Goal: Information Seeking & Learning: Learn about a topic

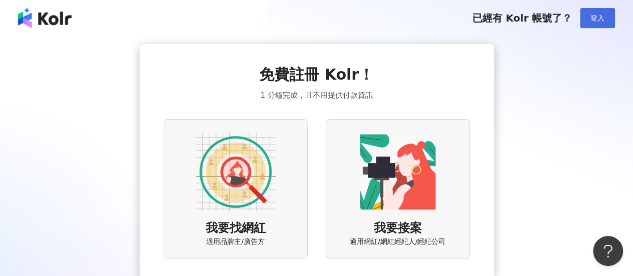
click at [593, 19] on span "登入" at bounding box center [597, 18] width 14 height 8
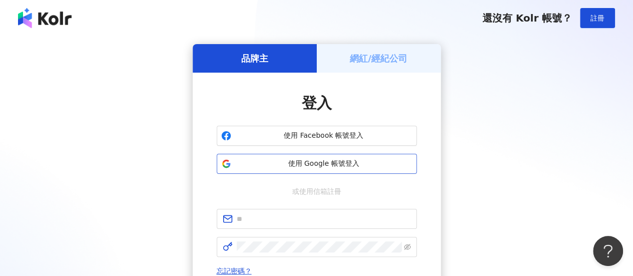
click at [357, 167] on span "使用 Google 帳號登入" at bounding box center [323, 164] width 177 height 10
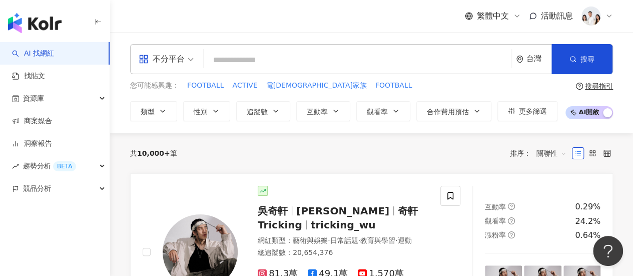
type input "*"
type input "***"
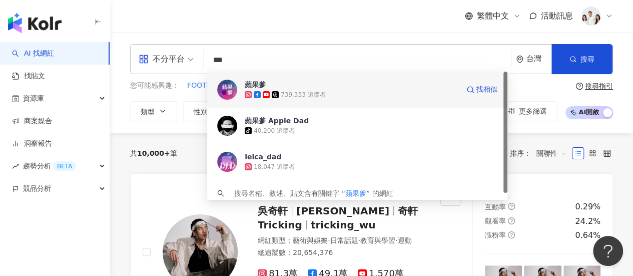
click at [400, 94] on div "739,333 追蹤者" at bounding box center [352, 95] width 214 height 10
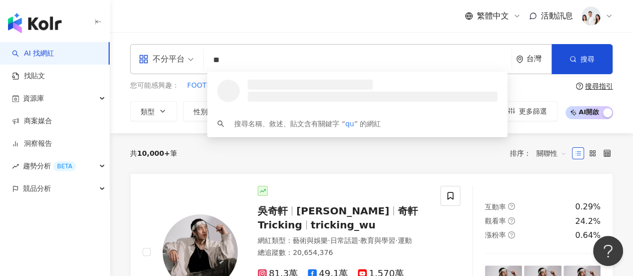
type input "*"
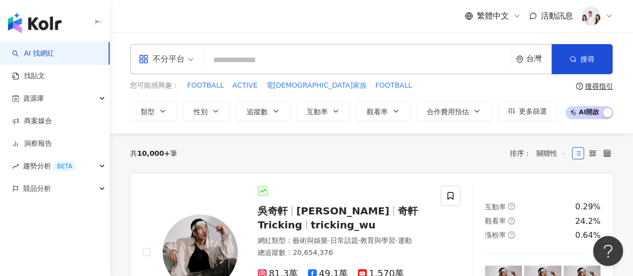
type input "*"
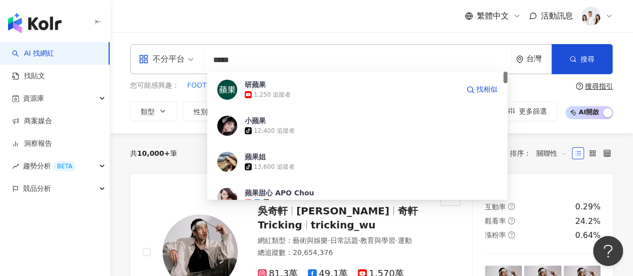
type input "***"
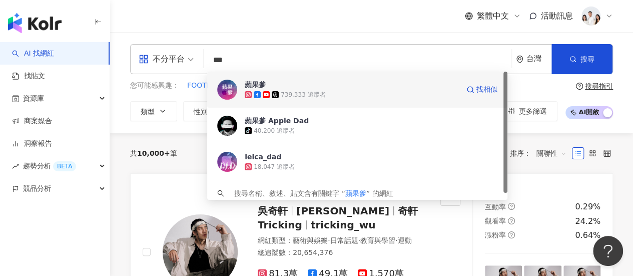
click at [352, 89] on span "蘋果爹" at bounding box center [352, 85] width 214 height 10
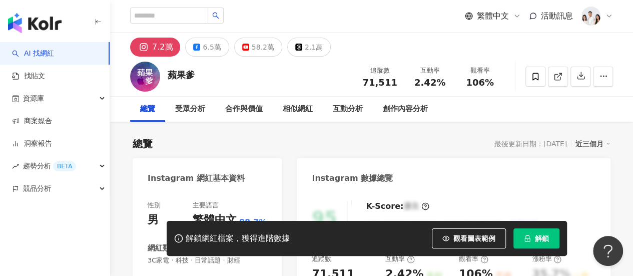
scroll to position [23, 0]
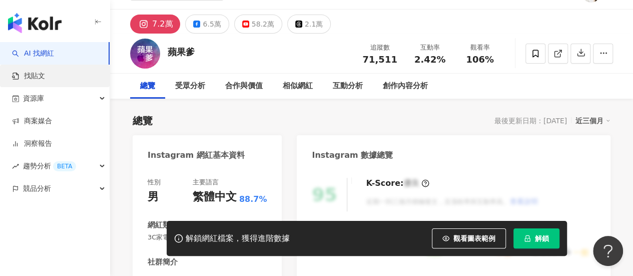
click at [45, 79] on link "找貼文" at bounding box center [28, 76] width 33 height 10
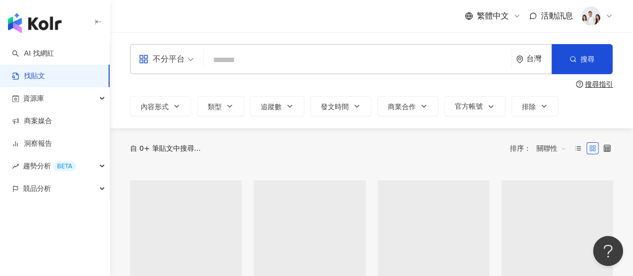
click at [276, 62] on input "search" at bounding box center [358, 60] width 300 height 22
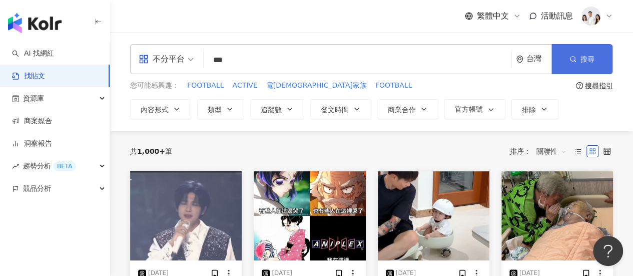
click at [573, 59] on icon "button" at bounding box center [572, 59] width 7 height 7
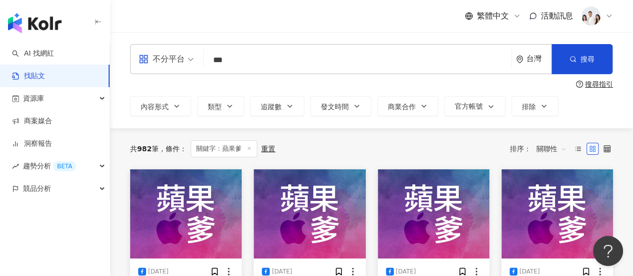
click at [270, 59] on input "***" at bounding box center [358, 60] width 300 height 22
type input "*"
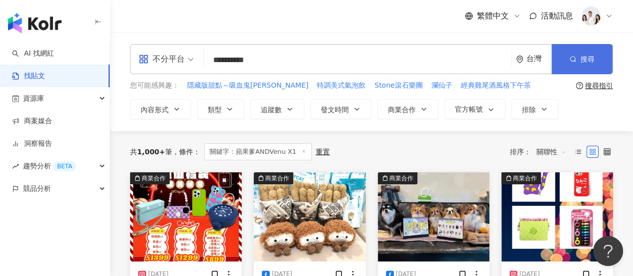
click at [591, 59] on span "搜尋" at bounding box center [587, 59] width 14 height 8
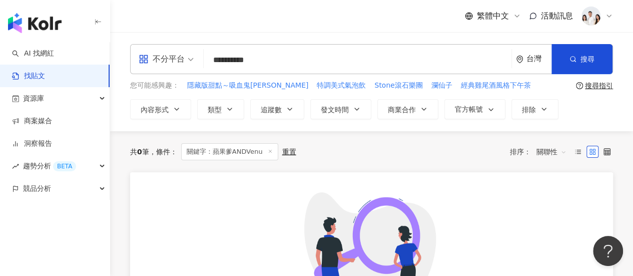
drag, startPoint x: 274, startPoint y: 57, endPoint x: 236, endPoint y: 59, distance: 38.1
click at [236, 59] on input "**********" at bounding box center [358, 60] width 300 height 22
click at [179, 54] on div "不分平台" at bounding box center [162, 59] width 46 height 16
type input "***"
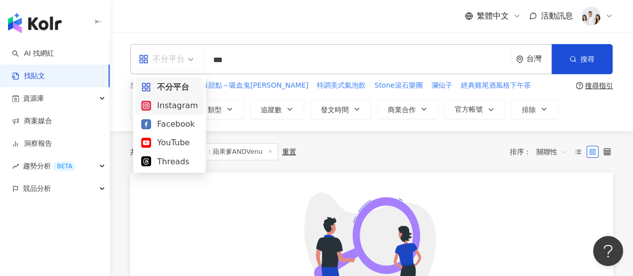
click at [167, 111] on div "Instagram" at bounding box center [169, 105] width 57 height 13
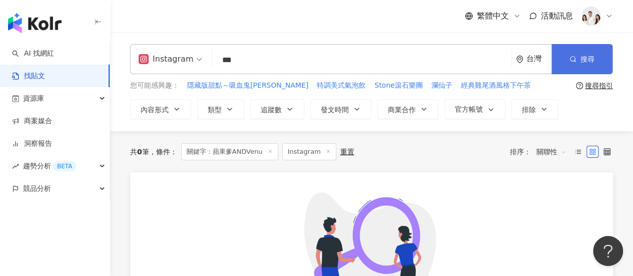
click at [596, 54] on button "搜尋" at bounding box center [581, 59] width 61 height 30
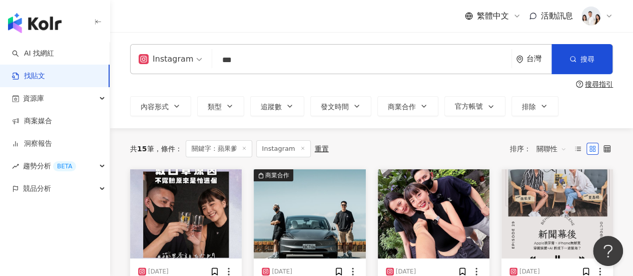
click at [287, 57] on input "***" at bounding box center [361, 60] width 291 height 22
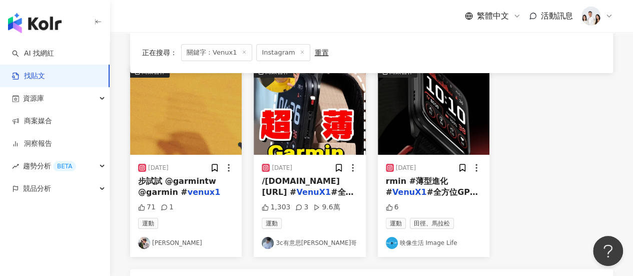
scroll to position [97, 0]
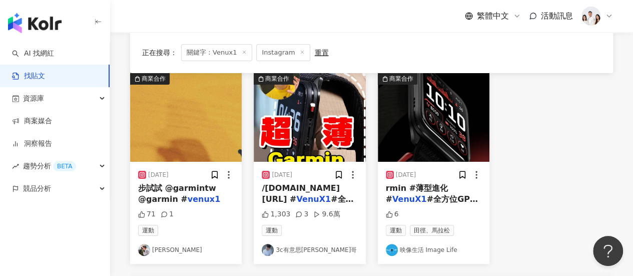
click at [330, 198] on span "#全方位GPS智慧腕錶 #" at bounding box center [308, 204] width 92 height 21
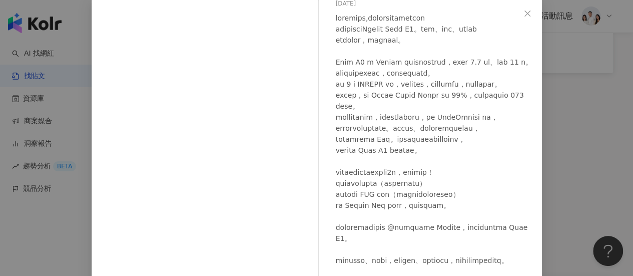
scroll to position [173, 0]
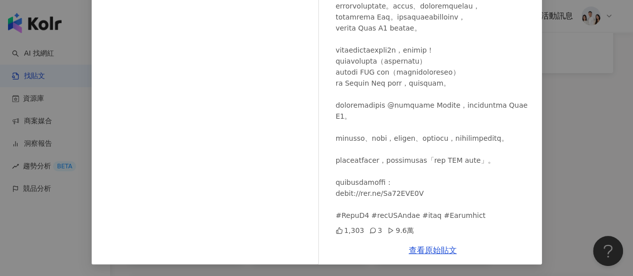
click at [590, 156] on div "3c有意思tim哥 2025/7/27 1,303 3 9.6萬 查看原始貼文" at bounding box center [316, 138] width 633 height 276
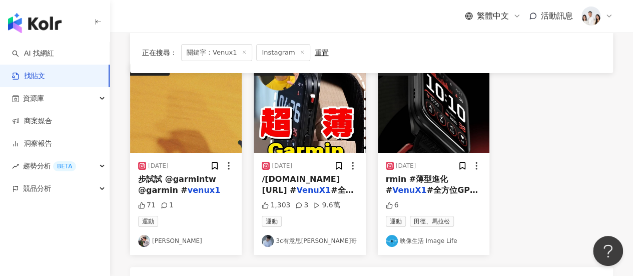
scroll to position [108, 0]
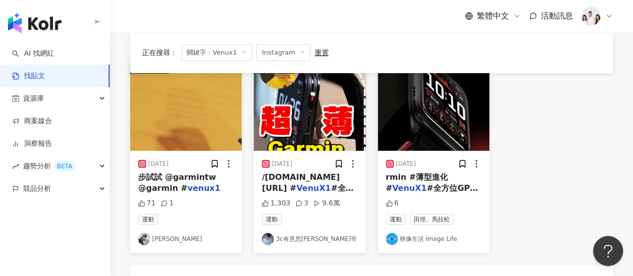
click at [304, 239] on link "3c有意思tim哥" at bounding box center [310, 239] width 96 height 12
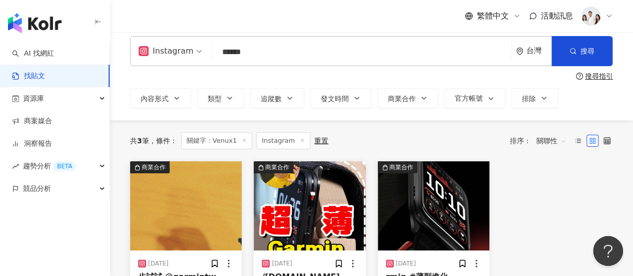
scroll to position [8, 0]
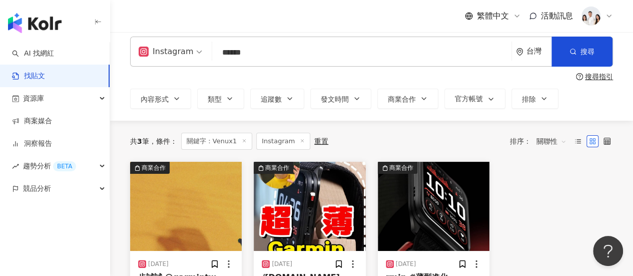
click at [238, 52] on input "******" at bounding box center [361, 53] width 291 height 22
click at [575, 49] on icon "button" at bounding box center [572, 51] width 7 height 7
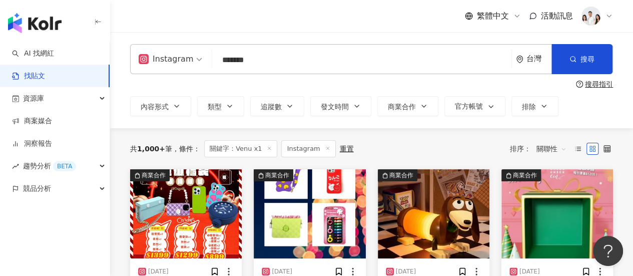
click at [244, 60] on input "*******" at bounding box center [361, 60] width 291 height 22
click at [544, 147] on span "關聯性" at bounding box center [551, 149] width 30 height 16
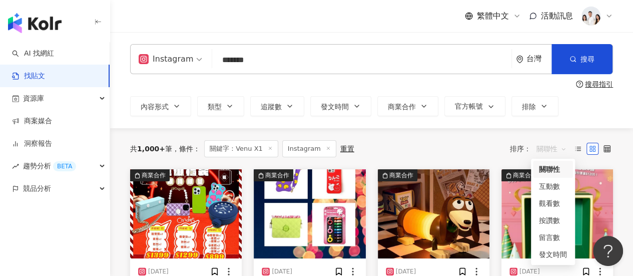
click at [252, 64] on input "*******" at bounding box center [361, 60] width 291 height 22
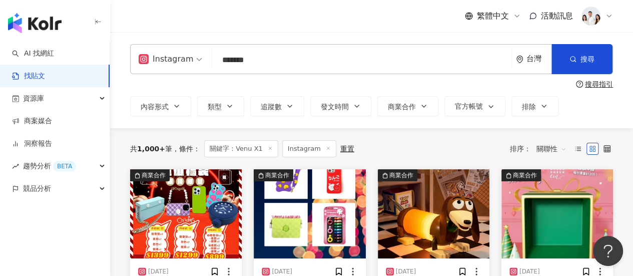
click at [216, 59] on input "*******" at bounding box center [361, 60] width 291 height 22
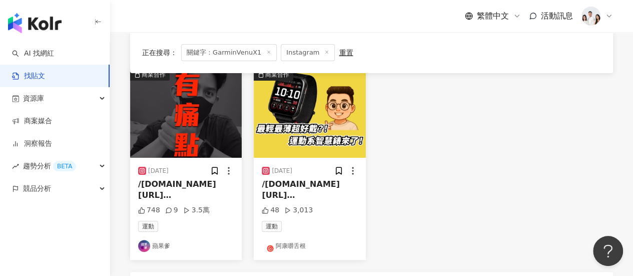
scroll to position [98, 0]
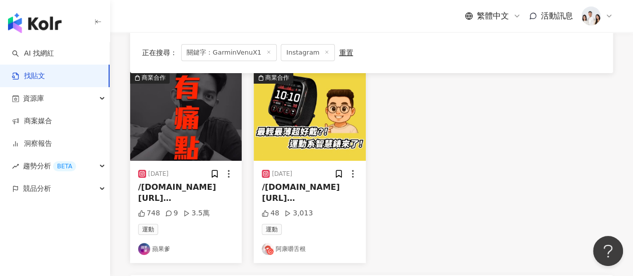
click at [215, 140] on img at bounding box center [186, 116] width 112 height 89
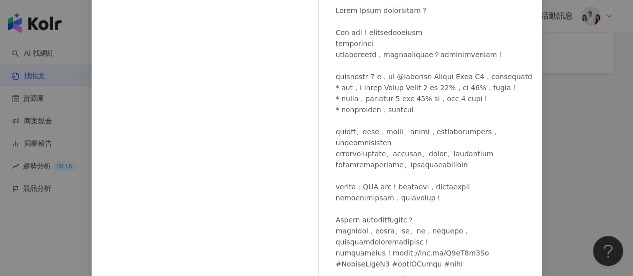
scroll to position [62, 0]
click at [551, 180] on div "蘋果爹 2025/7/29 748 9 3.5萬 查看原始貼文" at bounding box center [316, 138] width 633 height 276
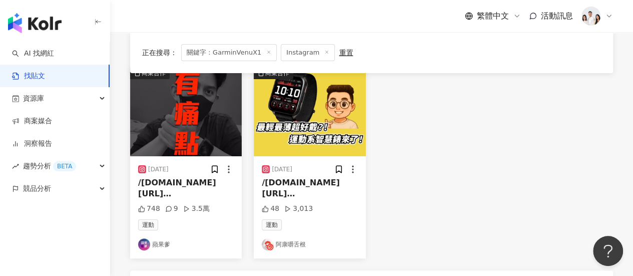
scroll to position [108, 0]
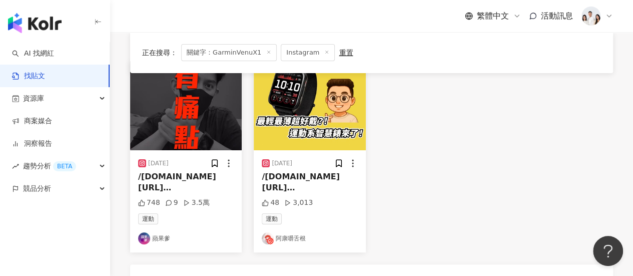
click at [226, 219] on div "運動" at bounding box center [186, 218] width 96 height 11
click at [296, 180] on span "/gar.mn/PW7W5OkZ5 #" at bounding box center [301, 188] width 78 height 32
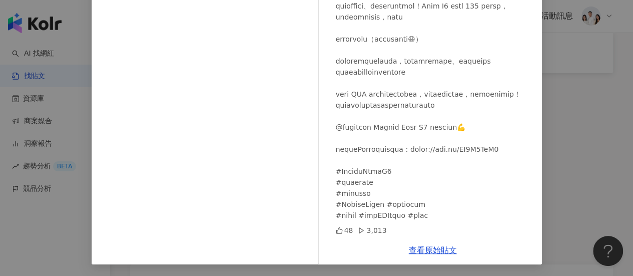
scroll to position [128, 0]
click at [542, 193] on div "阿康嚼舌根 2025/7/30 48 3,013 查看原始貼文" at bounding box center [316, 138] width 633 height 276
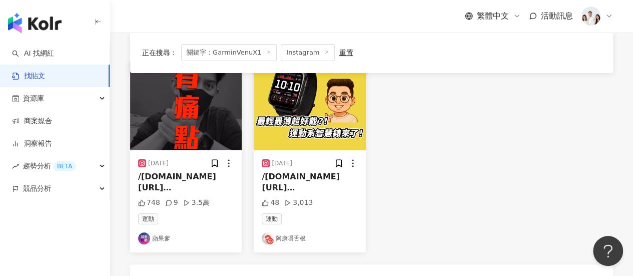
click at [183, 164] on div "2025/7/29" at bounding box center [186, 163] width 96 height 10
click at [212, 213] on div "運動" at bounding box center [186, 218] width 96 height 11
click at [219, 215] on div "運動" at bounding box center [186, 218] width 96 height 11
click at [222, 176] on div "/gar.mn/B5jY4a6Zx # GarminVenuX1 #全方位GPS" at bounding box center [186, 182] width 96 height 23
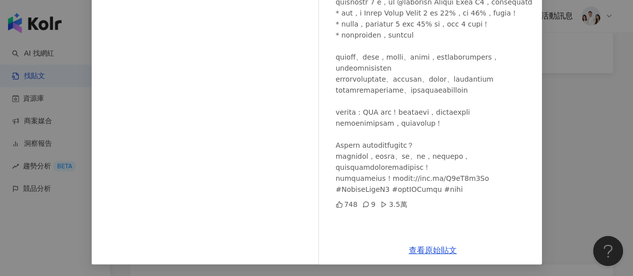
scroll to position [62, 0]
click at [344, 210] on div "748" at bounding box center [347, 204] width 22 height 11
click at [390, 210] on div "3.5萬" at bounding box center [393, 204] width 27 height 11
drag, startPoint x: 383, startPoint y: 231, endPoint x: 399, endPoint y: 234, distance: 16.3
click at [400, 210] on div "748 9 3.5萬" at bounding box center [435, 204] width 198 height 11
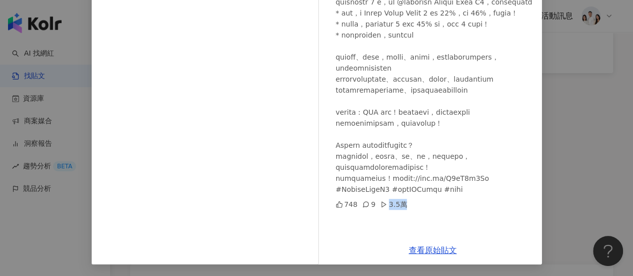
copy div "3.5萬"
click at [587, 137] on div "蘋果爹 2025/7/29 748 9 3.5萬 查看原始貼文" at bounding box center [316, 138] width 633 height 276
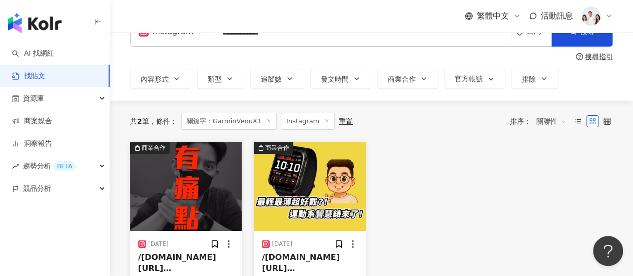
scroll to position [27, 0]
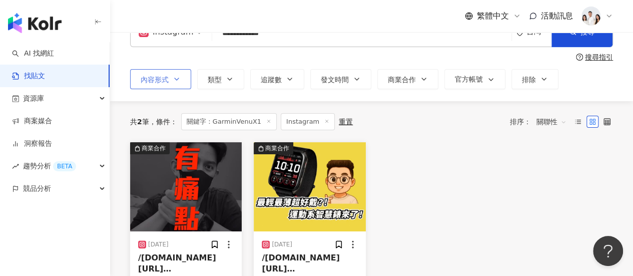
click at [174, 77] on icon "button" at bounding box center [177, 79] width 8 height 8
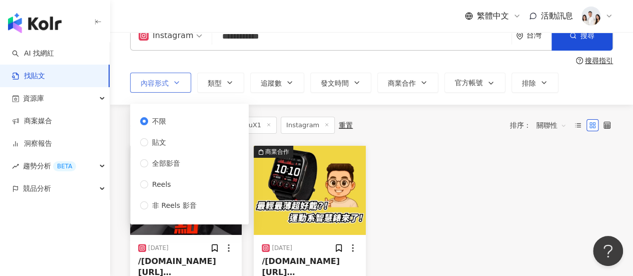
scroll to position [24, 0]
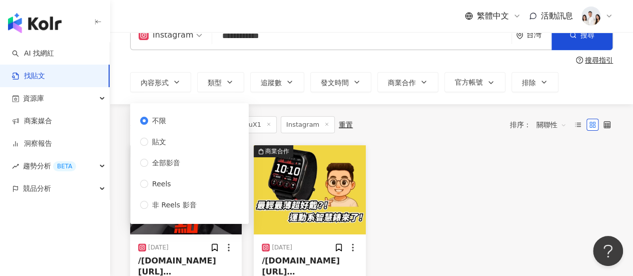
click at [168, 44] on span at bounding box center [171, 35] width 64 height 29
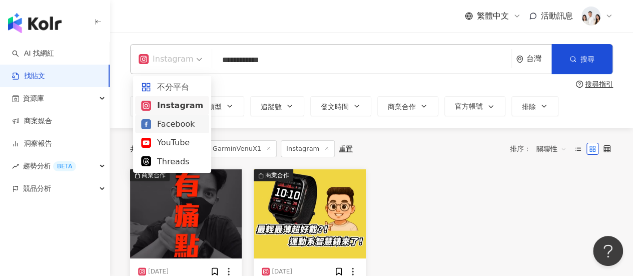
click at [182, 124] on div "Facebook" at bounding box center [172, 124] width 62 height 13
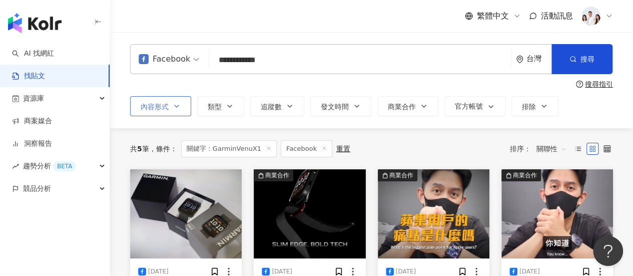
click at [177, 105] on icon "button" at bounding box center [177, 106] width 8 height 8
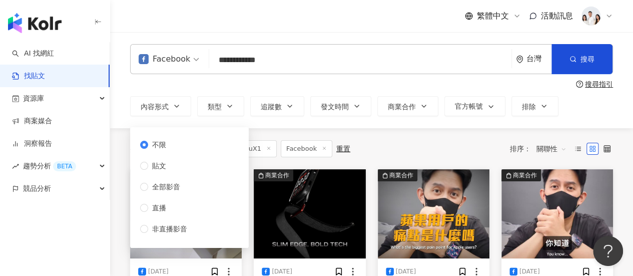
click at [166, 56] on div "Facebook" at bounding box center [165, 59] width 52 height 16
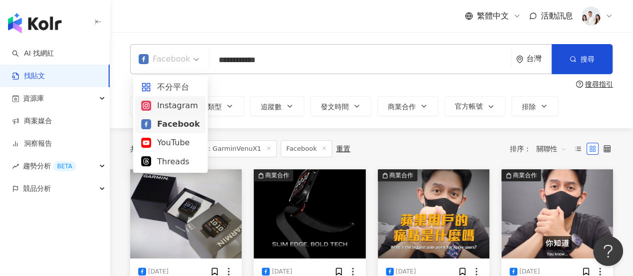
click at [170, 99] on div "Instagram" at bounding box center [170, 105] width 59 height 13
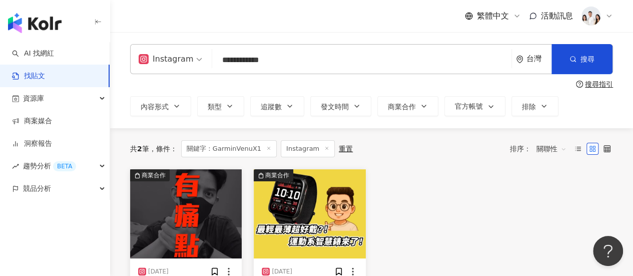
click at [170, 62] on div "Instagram" at bounding box center [166, 59] width 55 height 16
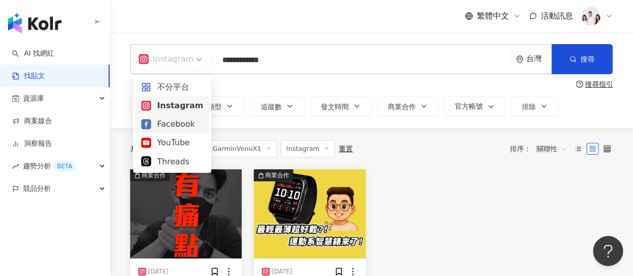
click at [182, 125] on div "Facebook" at bounding box center [172, 124] width 62 height 13
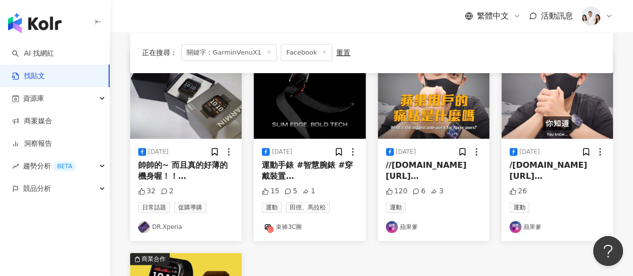
scroll to position [119, 0]
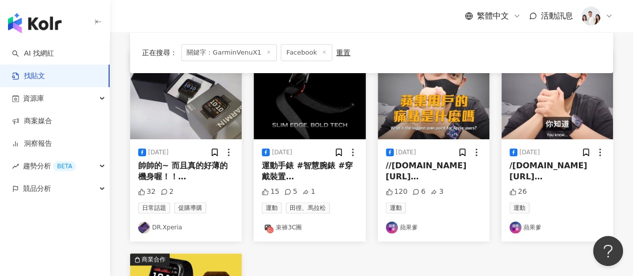
click at [422, 131] on img at bounding box center [434, 94] width 112 height 89
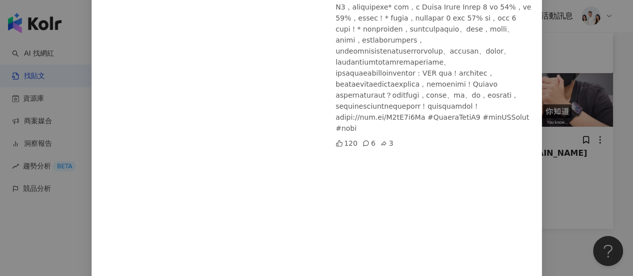
scroll to position [134, 0]
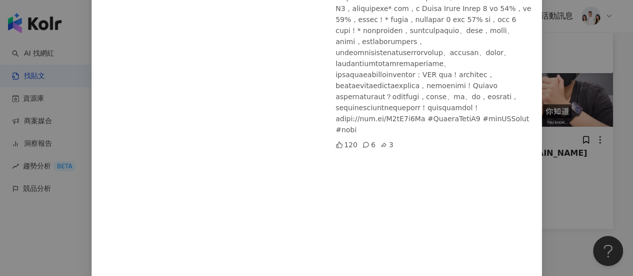
click at [569, 238] on div "蘋果爹 2025/7/29 120 6 3 查看原始貼文" at bounding box center [316, 138] width 633 height 276
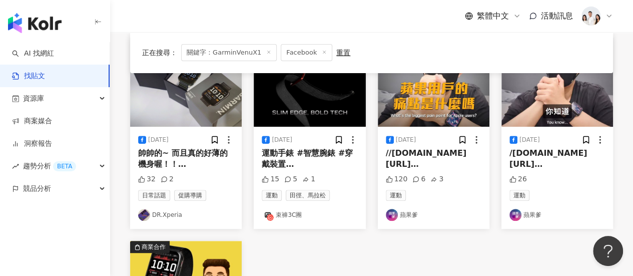
click at [545, 171] on mark "GarminVenuX1" at bounding box center [549, 176] width 67 height 10
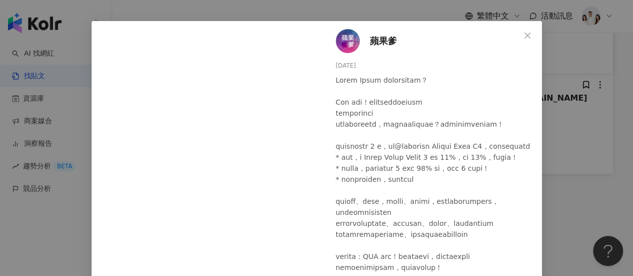
scroll to position [28, 0]
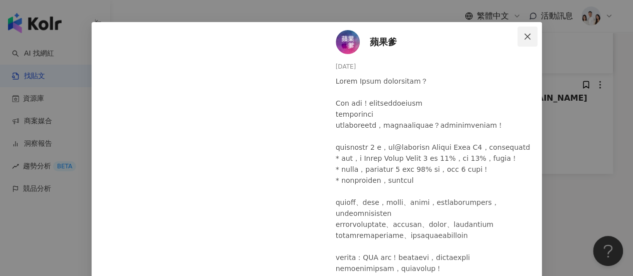
click at [523, 34] on icon "close" at bounding box center [527, 37] width 8 height 8
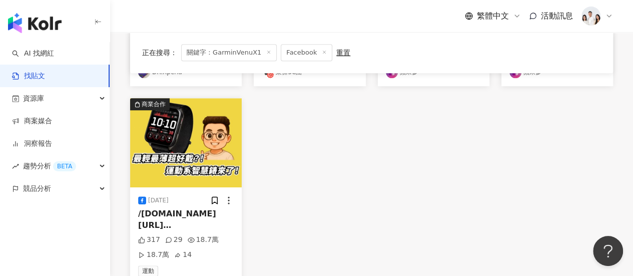
scroll to position [275, 0]
click at [232, 150] on img at bounding box center [186, 142] width 112 height 89
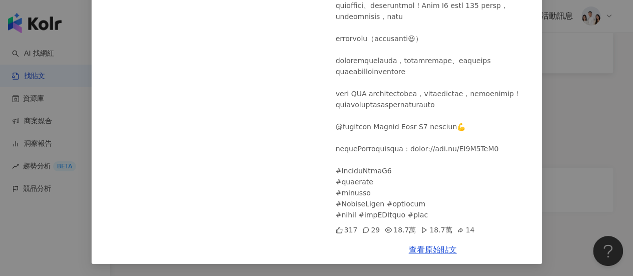
scroll to position [424, 0]
click at [573, 199] on div "阿康嚼舌根 2025/7/30 317 29 18.7萬 18.7萬 14 查看原始貼文" at bounding box center [316, 138] width 633 height 276
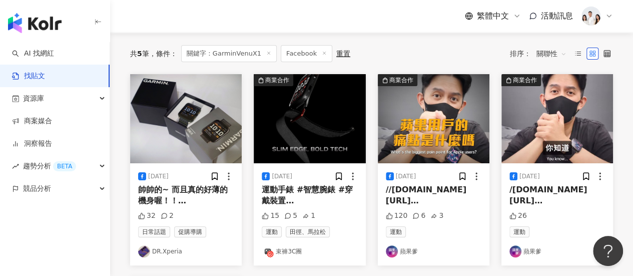
scroll to position [0, 0]
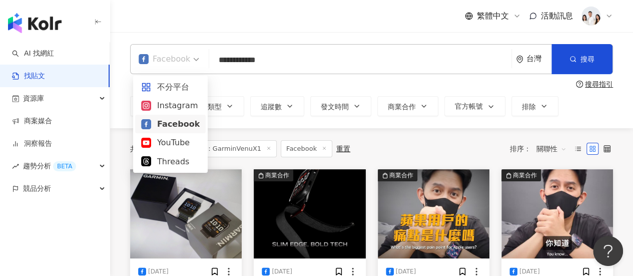
click at [176, 58] on div "Facebook" at bounding box center [165, 59] width 52 height 16
click at [183, 145] on div "YouTube" at bounding box center [170, 142] width 59 height 13
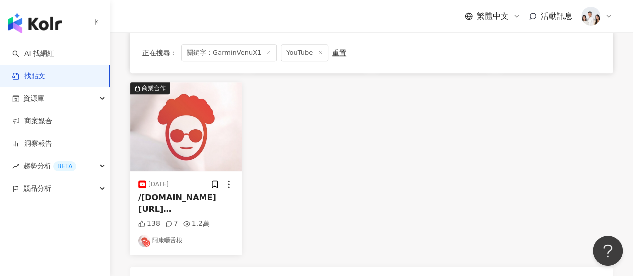
scroll to position [294, 0]
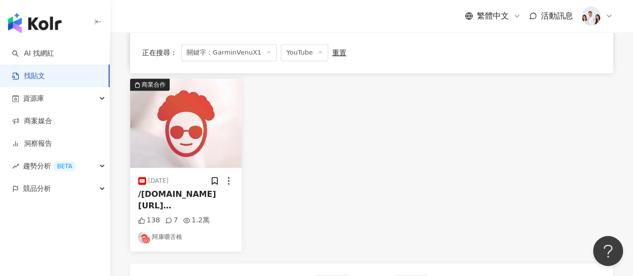
click at [214, 238] on link "阿康嚼舌根" at bounding box center [186, 237] width 96 height 12
click at [219, 234] on link "阿康嚼舌根" at bounding box center [186, 237] width 96 height 12
click at [223, 156] on img at bounding box center [186, 123] width 112 height 89
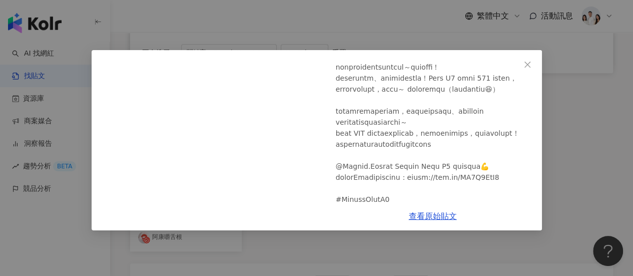
scroll to position [179, 0]
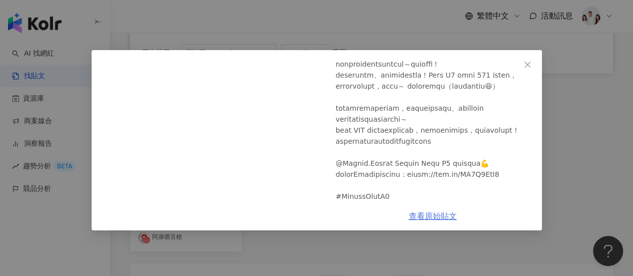
click at [436, 214] on link "查看原始貼文" at bounding box center [433, 216] width 48 height 10
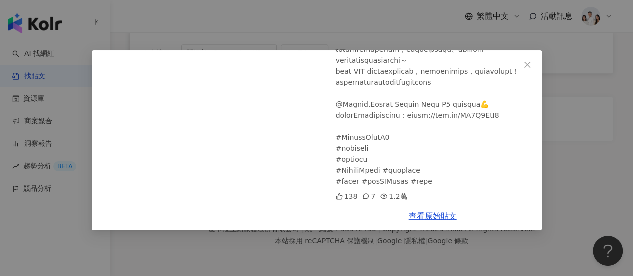
click at [584, 151] on div "阿康嚼舌根 2025/7/30 Garmin Venu X1 真的比 Apple Watch Ultra 2 好用嗎？ 138 7 1.2萬 查看原始貼文" at bounding box center [316, 138] width 633 height 276
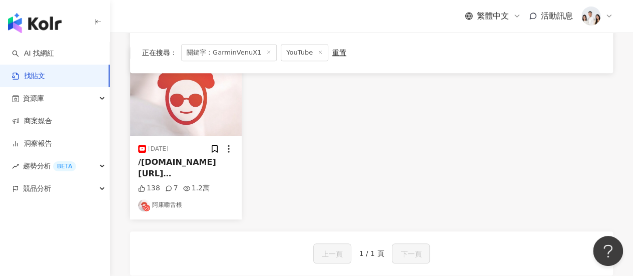
scroll to position [325, 0]
click at [218, 113] on img at bounding box center [186, 92] width 112 height 89
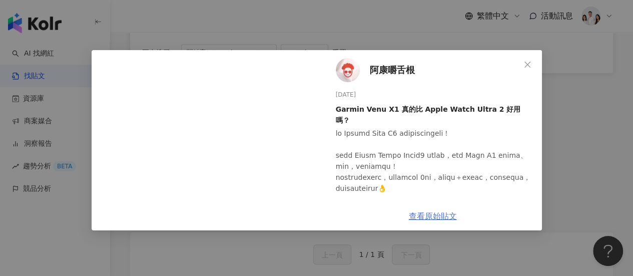
click at [426, 219] on link "查看原始貼文" at bounding box center [433, 216] width 48 height 10
click at [393, 182] on div at bounding box center [435, 276] width 198 height 297
click at [420, 215] on link "查看原始貼文" at bounding box center [433, 216] width 48 height 10
click at [573, 130] on div "阿康嚼舌根 2025/7/30 Garmin Venu X1 真的比 Apple Watch Ultra 2 好用嗎？ 138 7 1.2萬 查看原始貼文" at bounding box center [316, 138] width 633 height 276
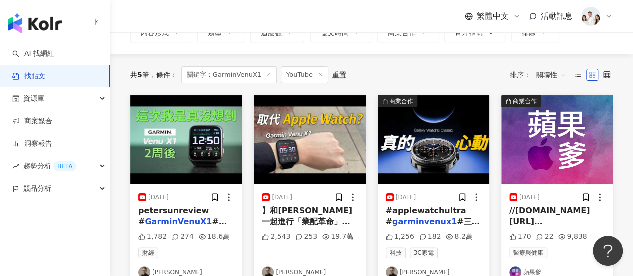
scroll to position [74, 0]
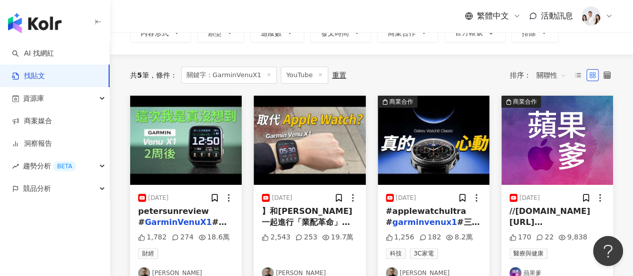
click at [568, 229] on mark "GarminVenuX1" at bounding box center [549, 234] width 67 height 10
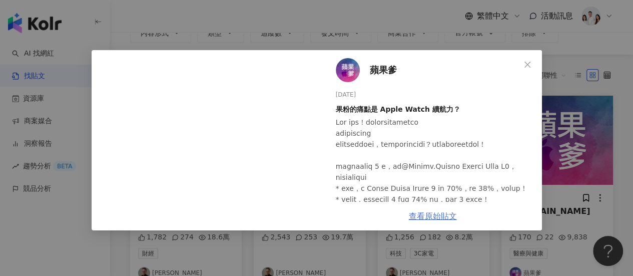
click at [441, 215] on link "查看原始貼文" at bounding box center [433, 216] width 48 height 10
click at [564, 49] on div "蘋果爹 2025/7/29 果粉的痛點是 Apple Watch 續航力？ 170 22 9,838 查看原始貼文" at bounding box center [316, 138] width 633 height 276
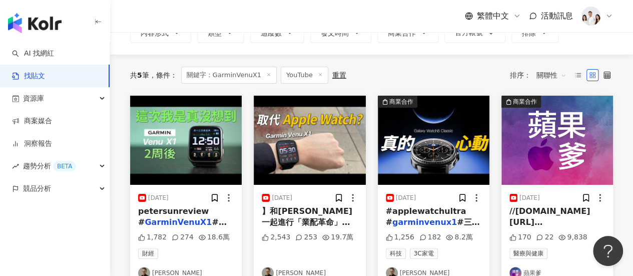
scroll to position [0, 0]
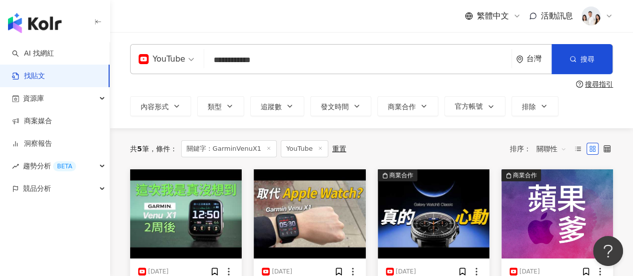
click at [257, 60] on input "**********" at bounding box center [357, 60] width 299 height 22
drag, startPoint x: 241, startPoint y: 61, endPoint x: 192, endPoint y: 62, distance: 48.5
click at [192, 62] on div "**********" at bounding box center [371, 59] width 483 height 30
type input "******"
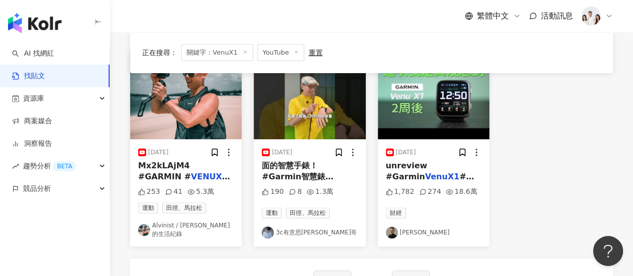
scroll to position [120, 0]
click at [337, 186] on div "190 8 1.3萬" at bounding box center [310, 193] width 96 height 15
click at [308, 169] on span "面的智慧手錶！ #Garmin智慧錶 #" at bounding box center [298, 176] width 72 height 32
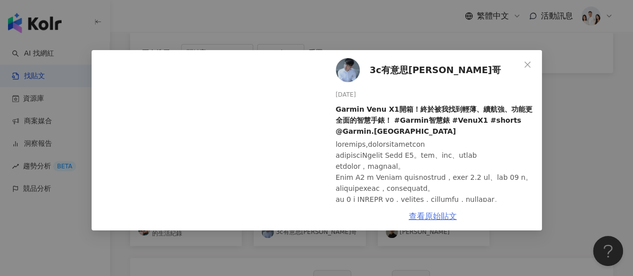
click at [435, 214] on link "查看原始貼文" at bounding box center [433, 216] width 48 height 10
click at [569, 165] on div "3c有意思tim哥 2025/7/27 Garmin Venu X1開箱！終於被我找到輕薄、續航強、功能更全面的智慧手錶！ #Garmin智慧錶 #VenuX…" at bounding box center [316, 138] width 633 height 276
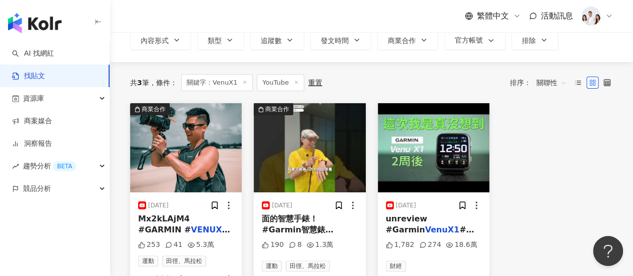
scroll to position [0, 0]
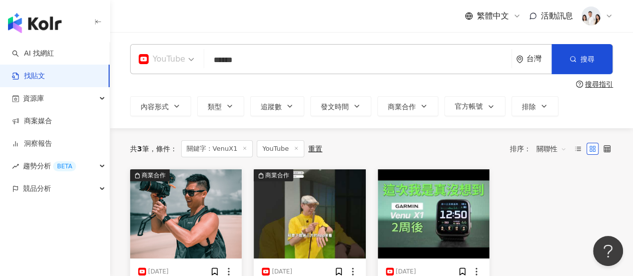
click at [185, 61] on span "YouTube" at bounding box center [167, 59] width 56 height 16
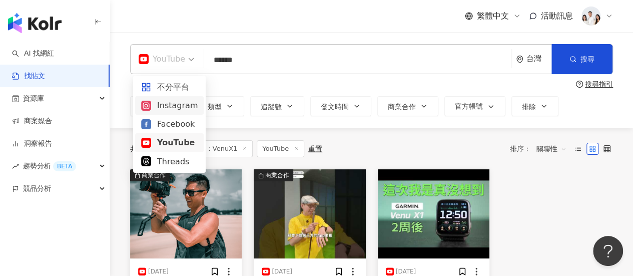
click at [185, 109] on div "Instagram" at bounding box center [169, 105] width 57 height 13
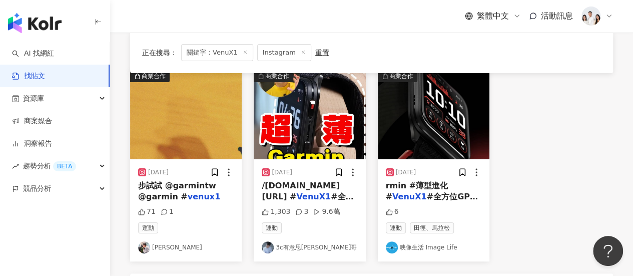
scroll to position [100, 0]
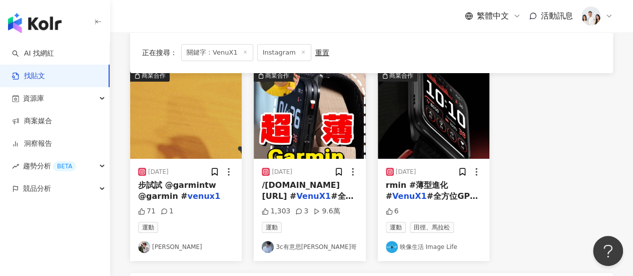
click at [351, 193] on div "/gar.mn/Mx24EJX2O # VenuX1 #全方位GPS智慧腕錶 #" at bounding box center [310, 191] width 96 height 23
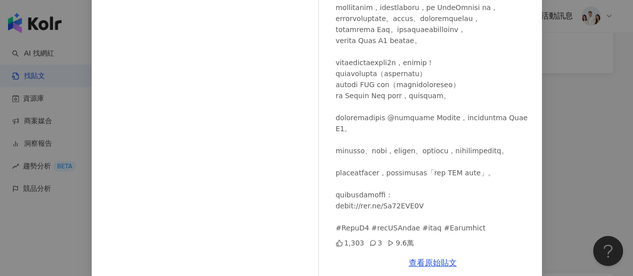
scroll to position [173, 0]
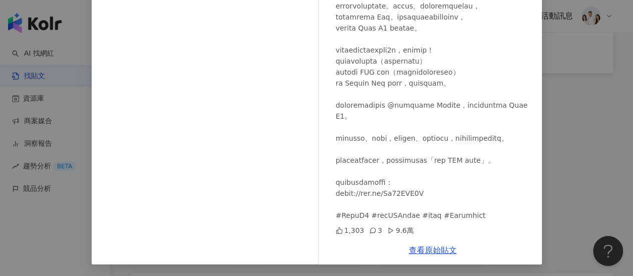
click at [582, 206] on div "3c有意思tim哥 2025/7/27 1,303 3 9.6萬 查看原始貼文" at bounding box center [316, 138] width 633 height 276
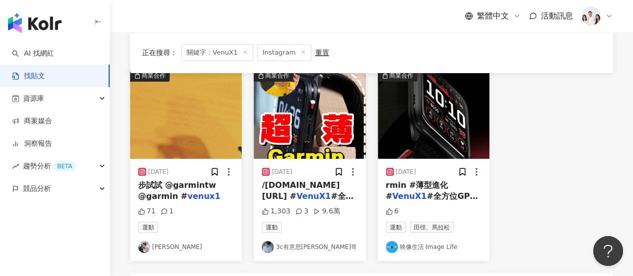
scroll to position [0, 0]
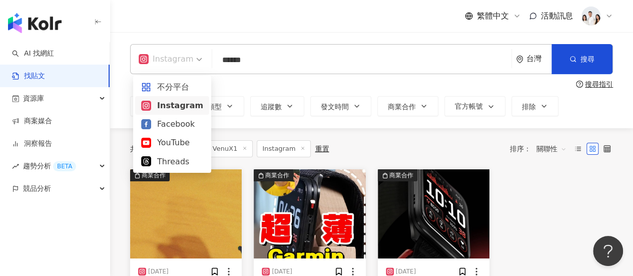
click at [161, 71] on span at bounding box center [171, 59] width 64 height 29
click at [182, 127] on div "Facebook" at bounding box center [172, 124] width 62 height 13
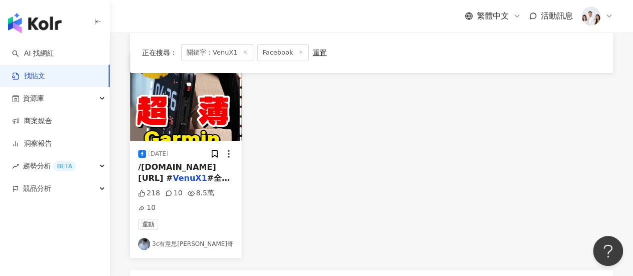
scroll to position [118, 0]
click at [214, 218] on div "運動 3c有意思tim哥" at bounding box center [186, 233] width 96 height 31
click at [225, 171] on div "/gar.mn/Mx24EJX2O # VenuX1 #全方位GPS智慧腕錶 #" at bounding box center [186, 172] width 96 height 23
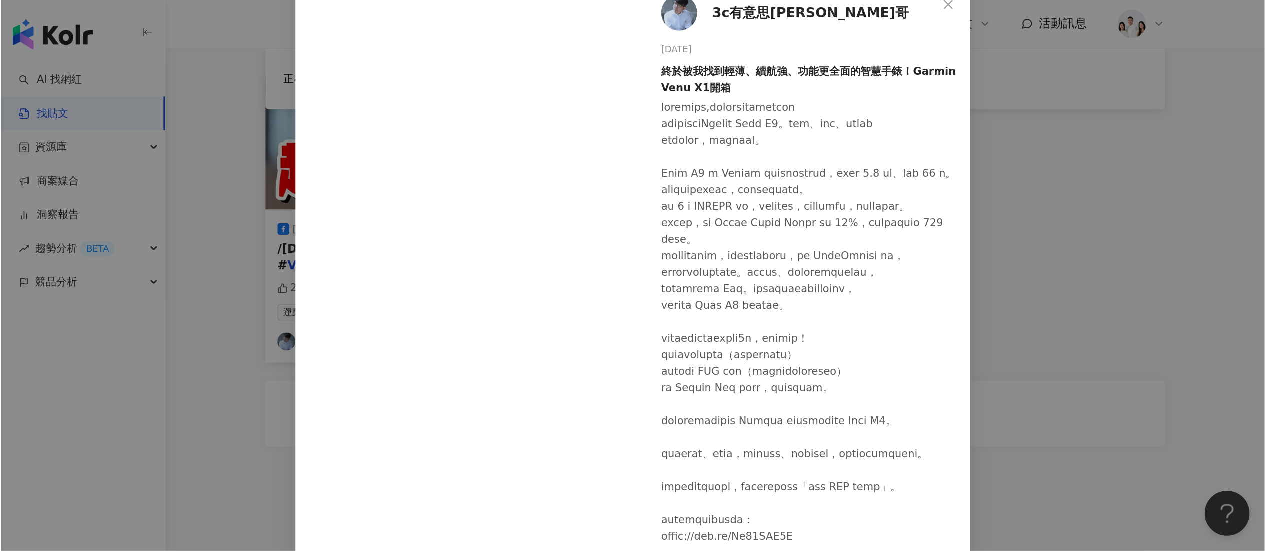
scroll to position [9, 0]
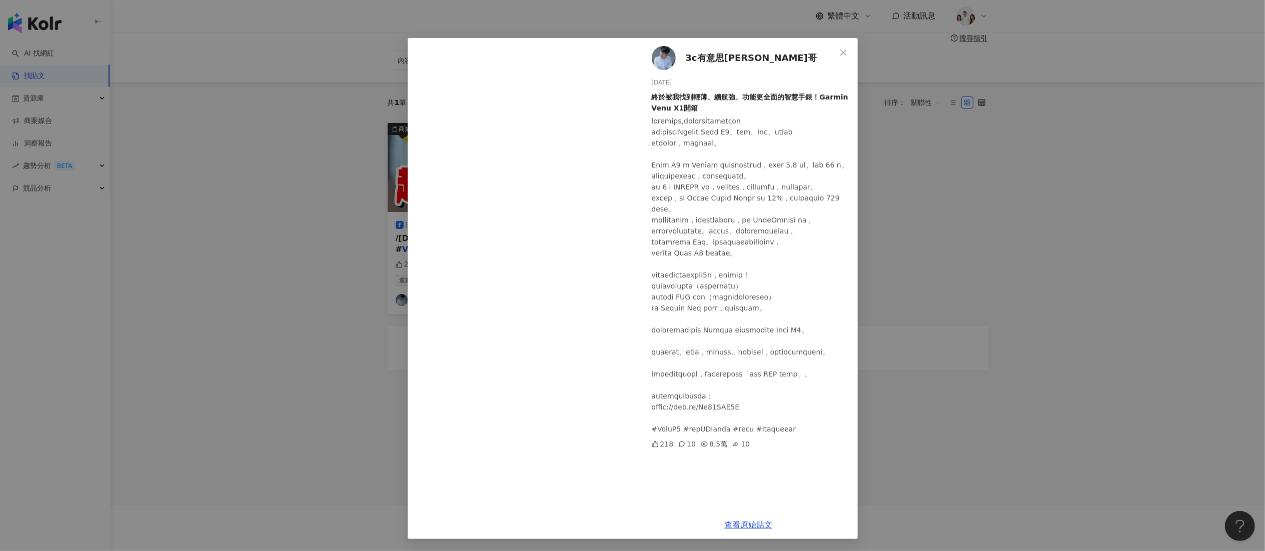
click at [632, 246] on div "3c有意思tim哥 2025/7/27 終於被我找到輕薄、續航強、功能更全面的智慧手錶！Garmin Venu X1開箱 218 10 8.5萬 10 查看原…" at bounding box center [632, 275] width 1265 height 551
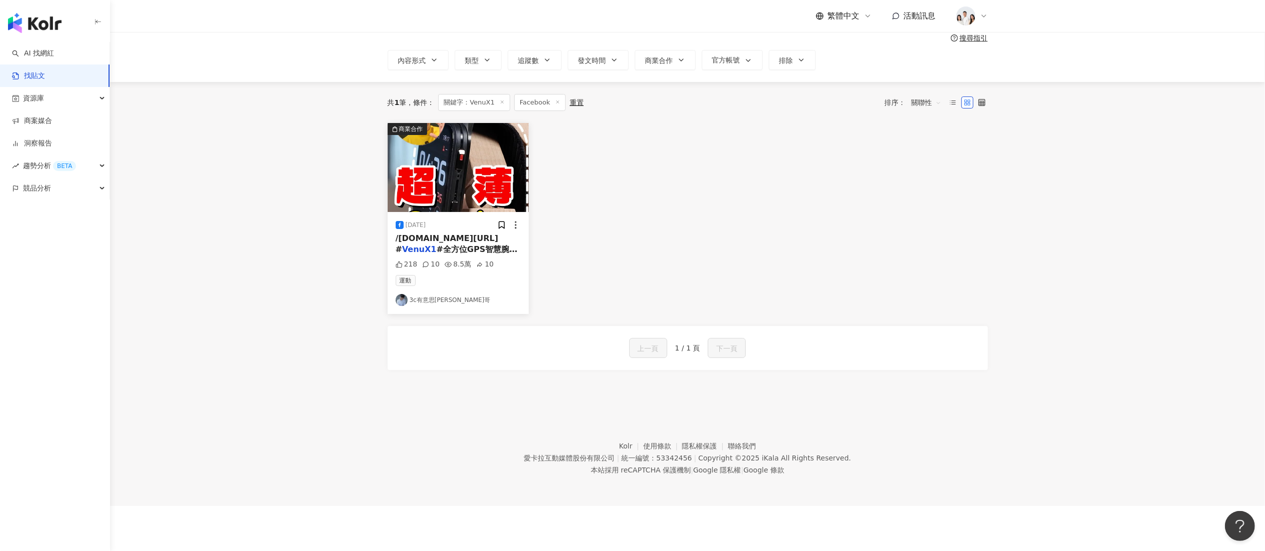
scroll to position [0, 0]
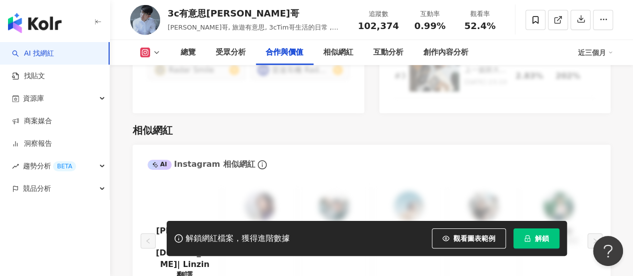
scroll to position [1580, 0]
